Goal: Navigation & Orientation: Find specific page/section

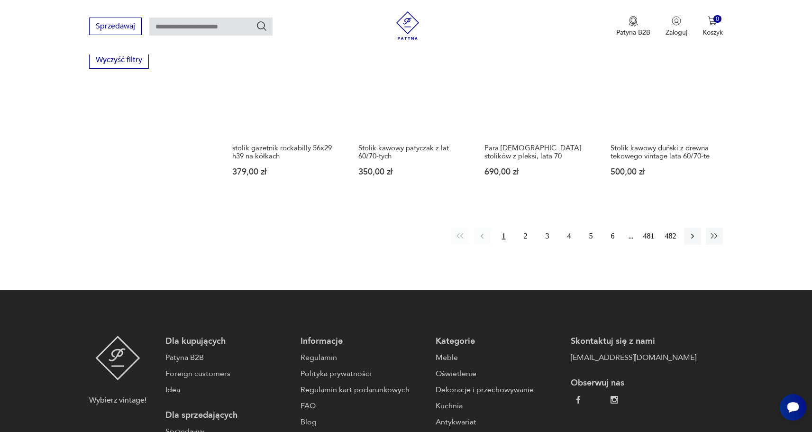
scroll to position [996, 0]
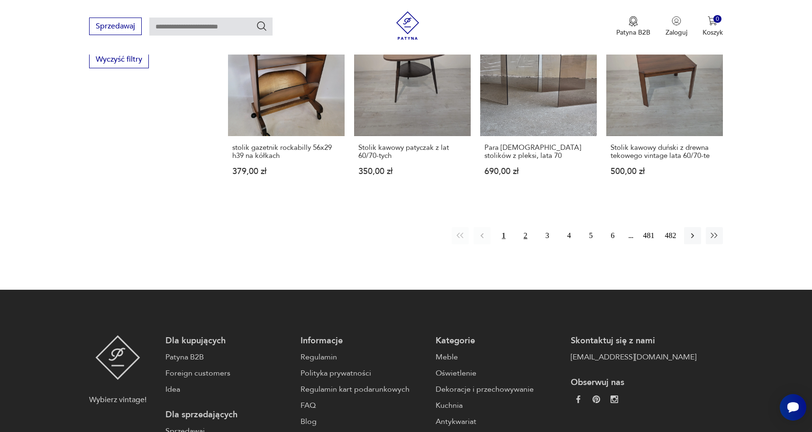
click at [525, 227] on button "2" at bounding box center [525, 235] width 17 height 17
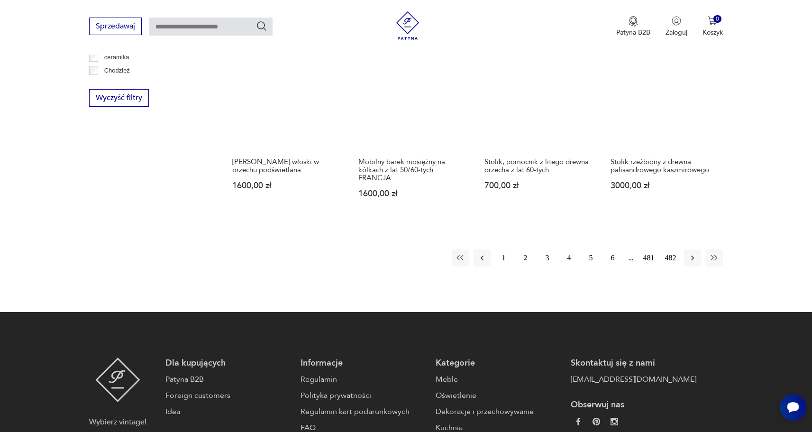
scroll to position [1008, 0]
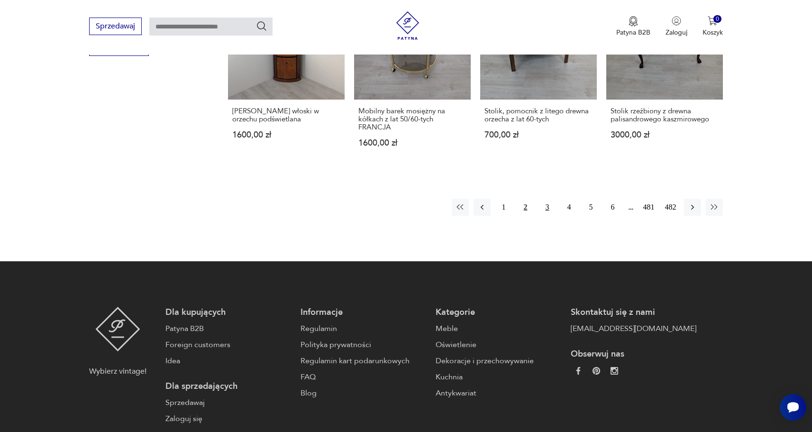
click at [547, 199] on button "3" at bounding box center [547, 207] width 17 height 17
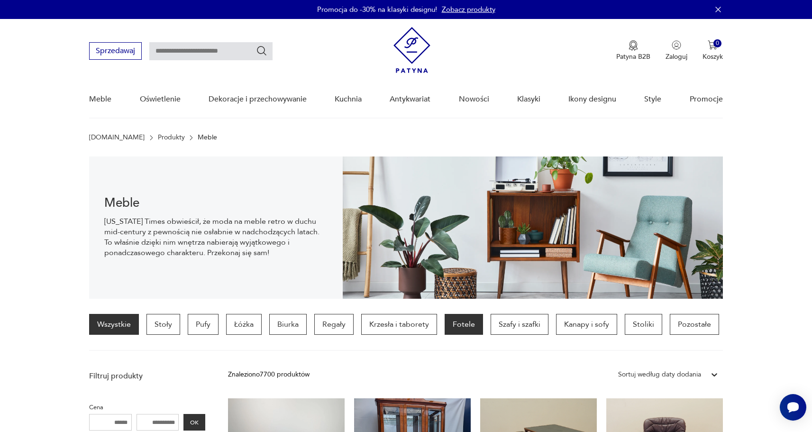
click at [471, 326] on p "Fotele" at bounding box center [464, 324] width 38 height 21
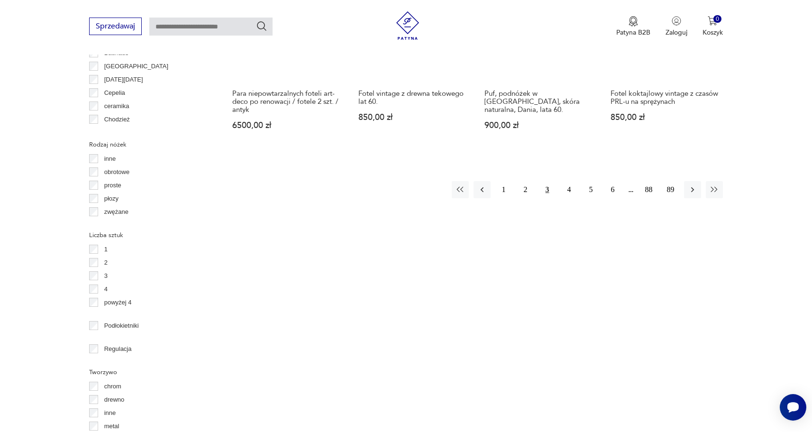
scroll to position [1026, 0]
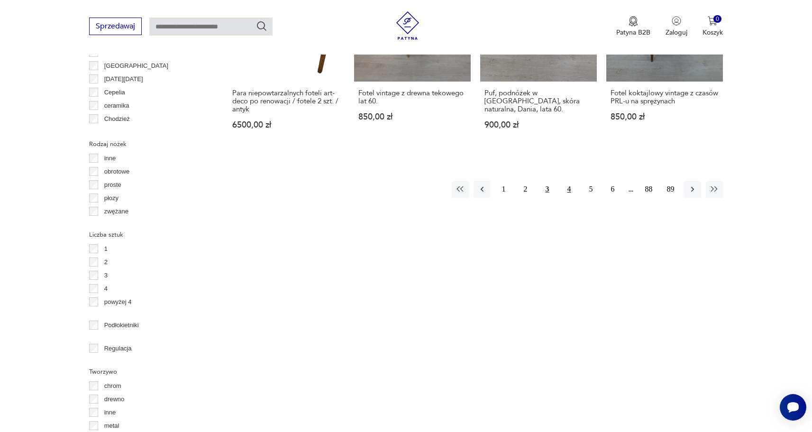
click at [568, 181] on button "4" at bounding box center [569, 189] width 17 height 17
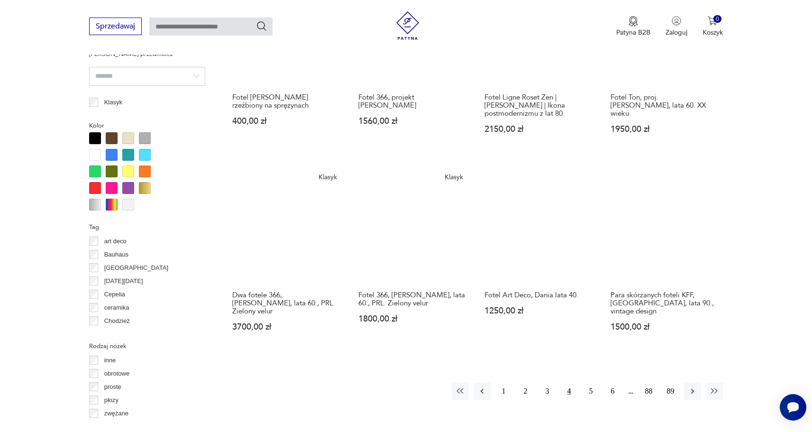
scroll to position [892, 0]
